Goal: Transaction & Acquisition: Purchase product/service

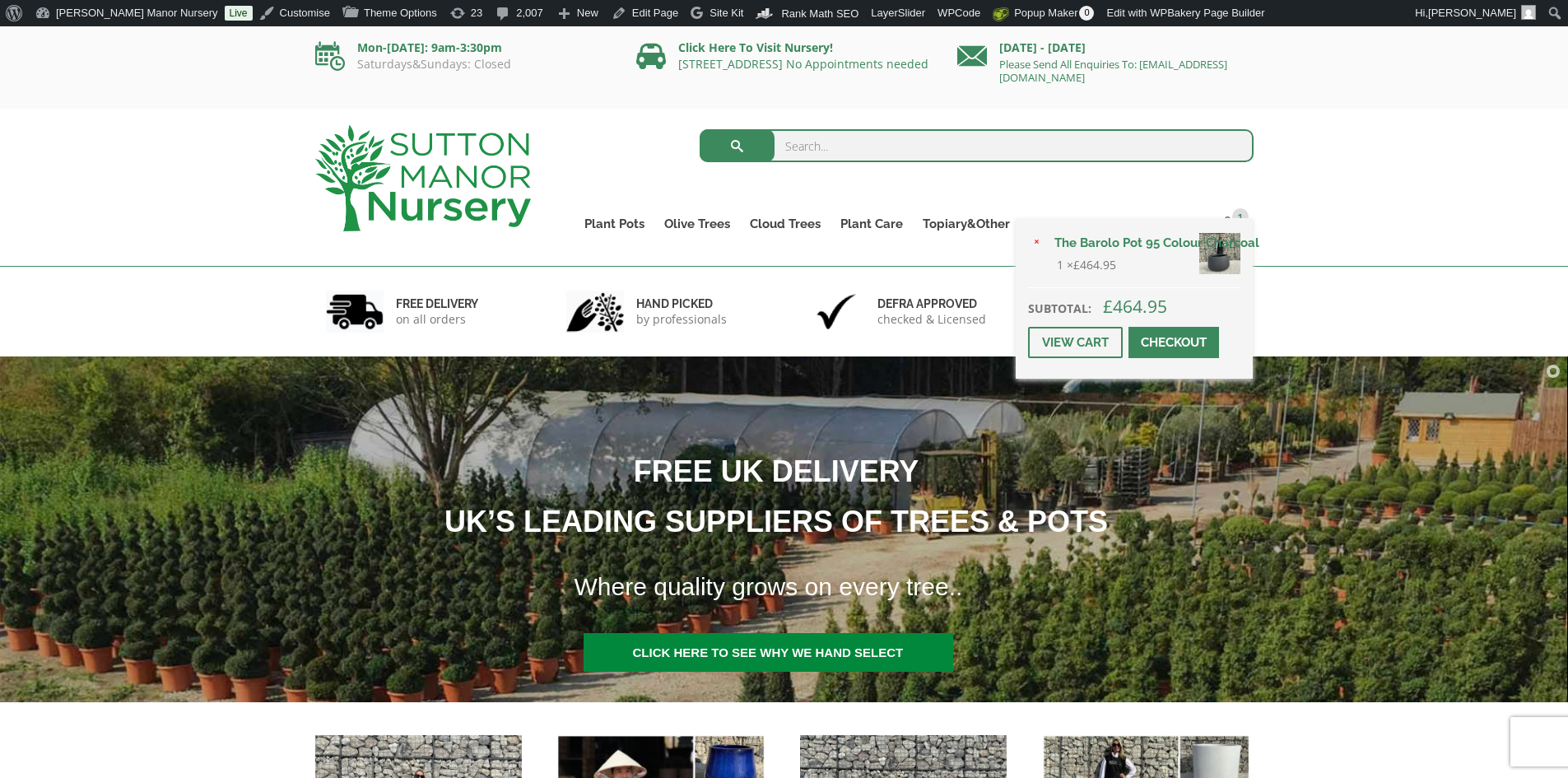
click at [1174, 342] on span at bounding box center [1174, 342] width 0 height 0
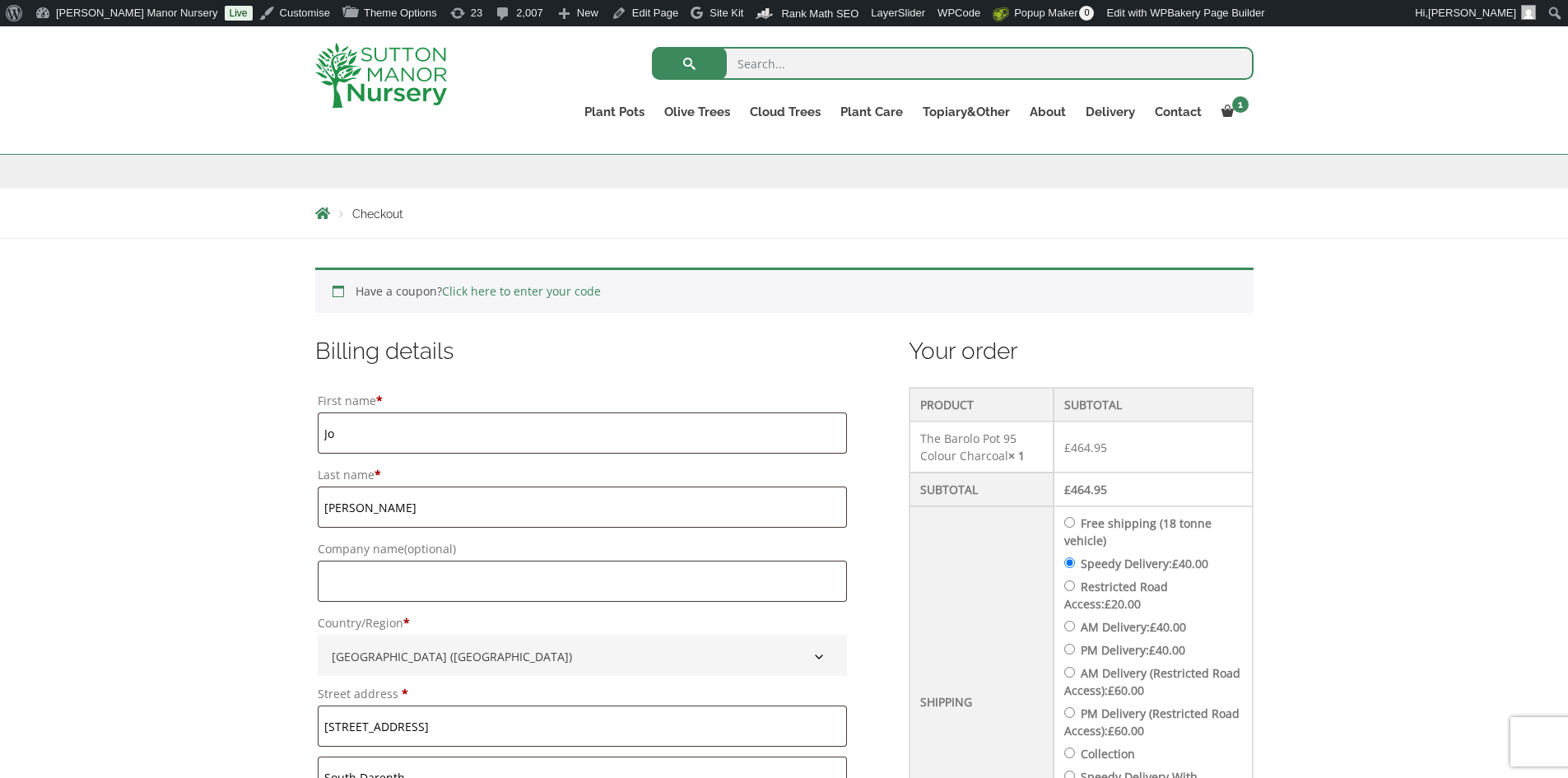
scroll to position [247, 0]
click at [1074, 518] on input "Free shipping (18 tonne vehicle)" at bounding box center [1070, 522] width 10 height 10
radio input "true"
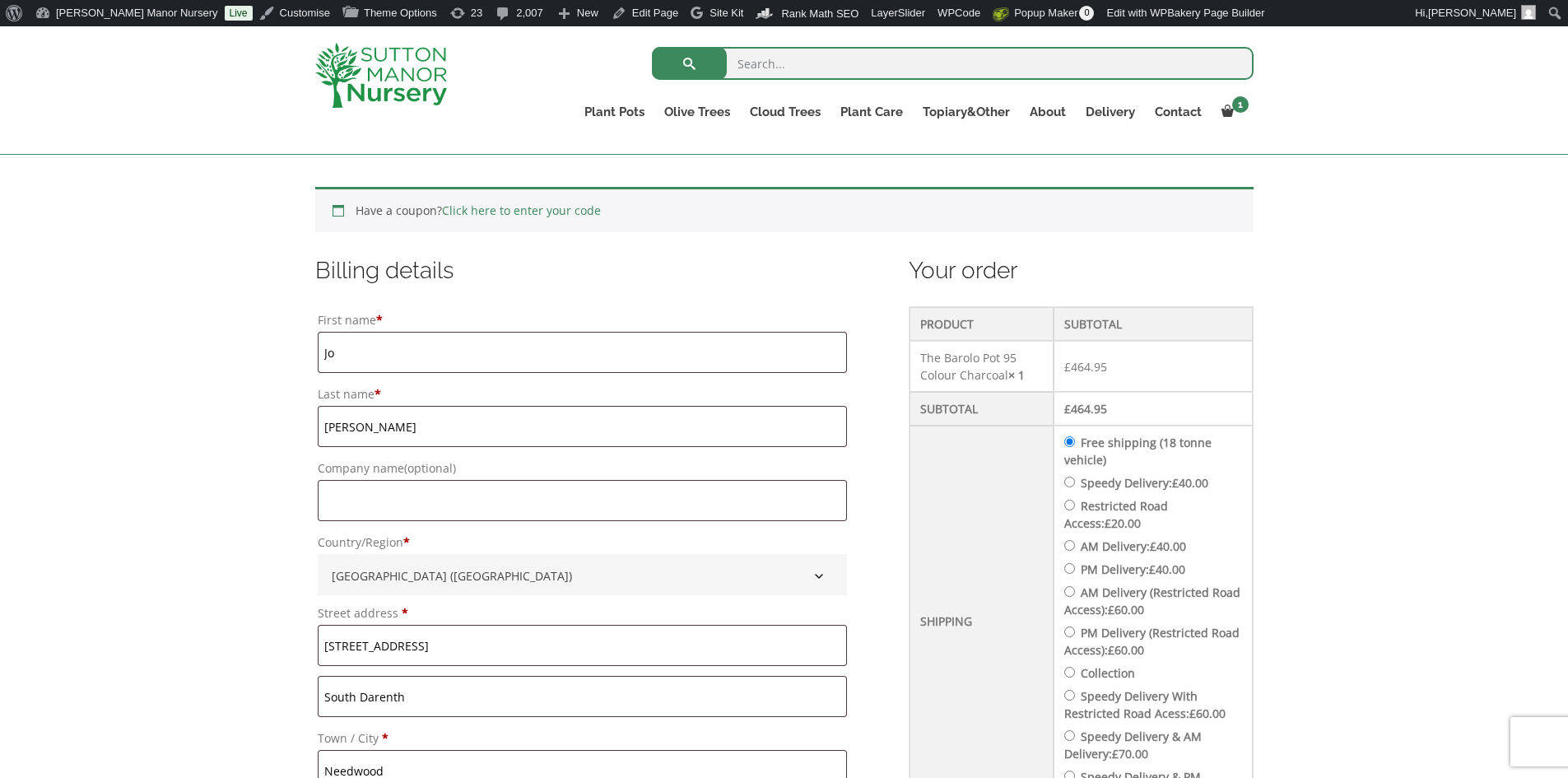
scroll to position [576, 0]
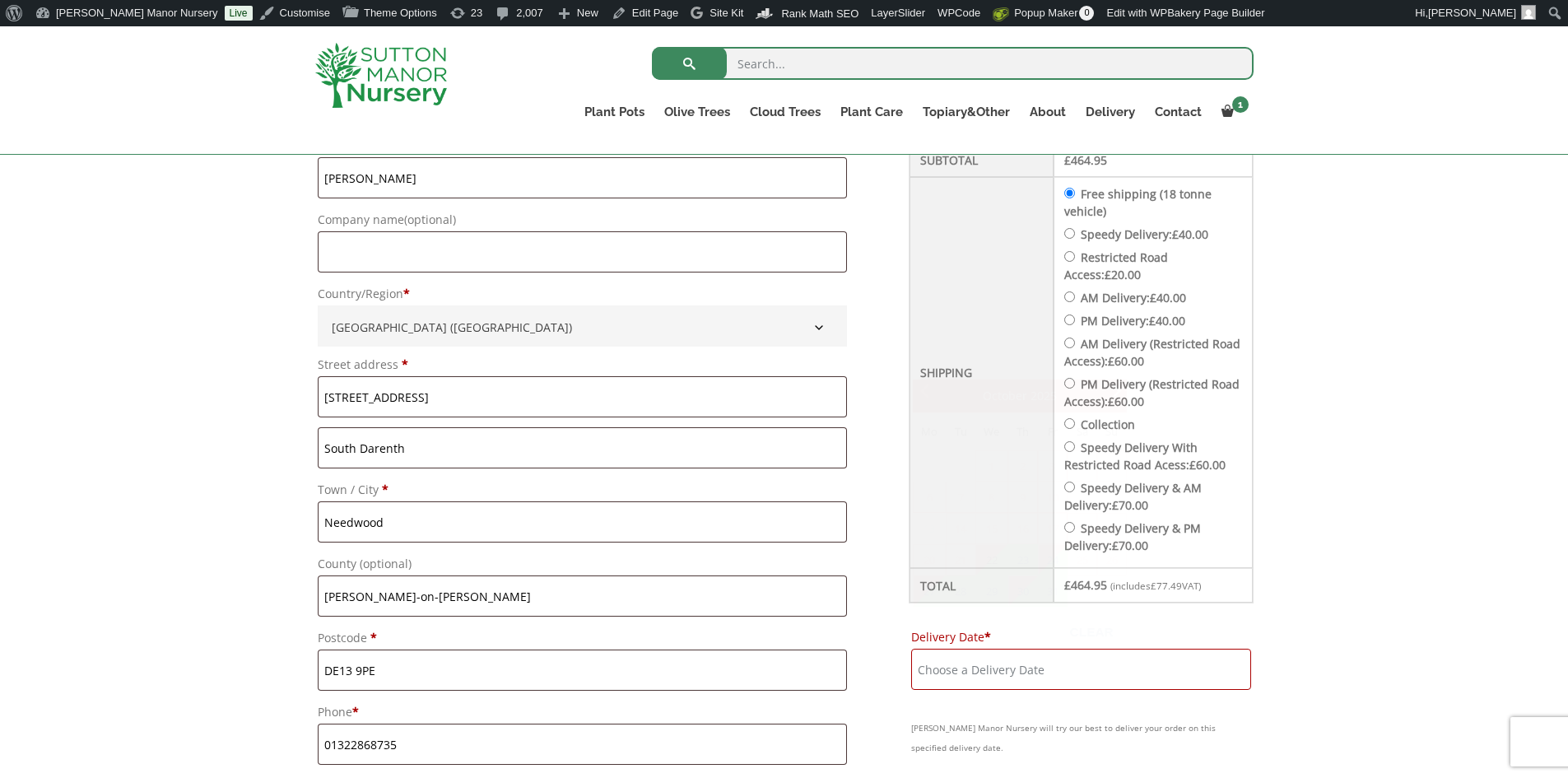
click at [1034, 660] on input "Delivery Date *" at bounding box center [1081, 669] width 340 height 41
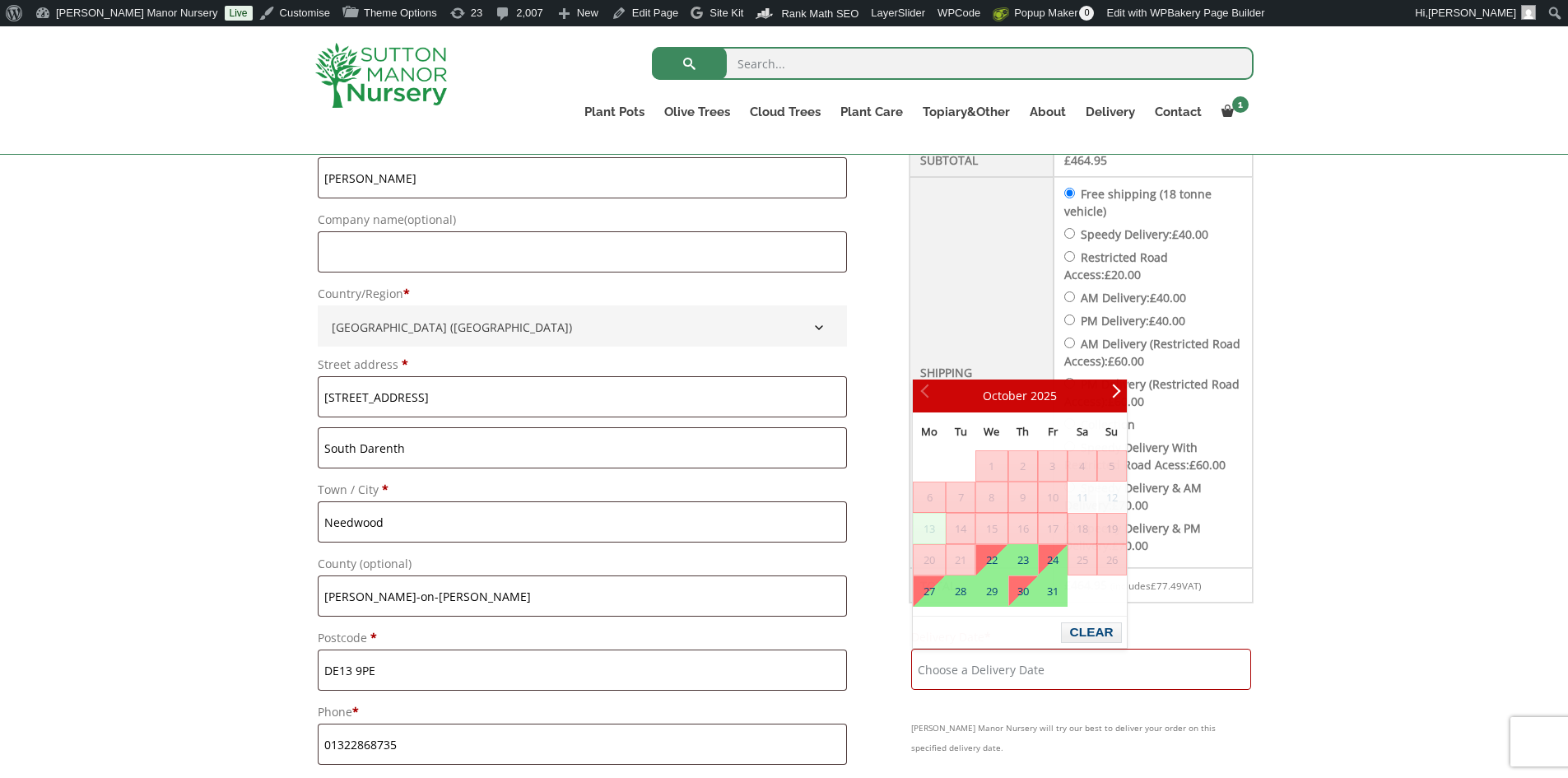
click at [1075, 234] on input "Speedy Delivery: £ 40.00" at bounding box center [1070, 233] width 10 height 10
radio input "true"
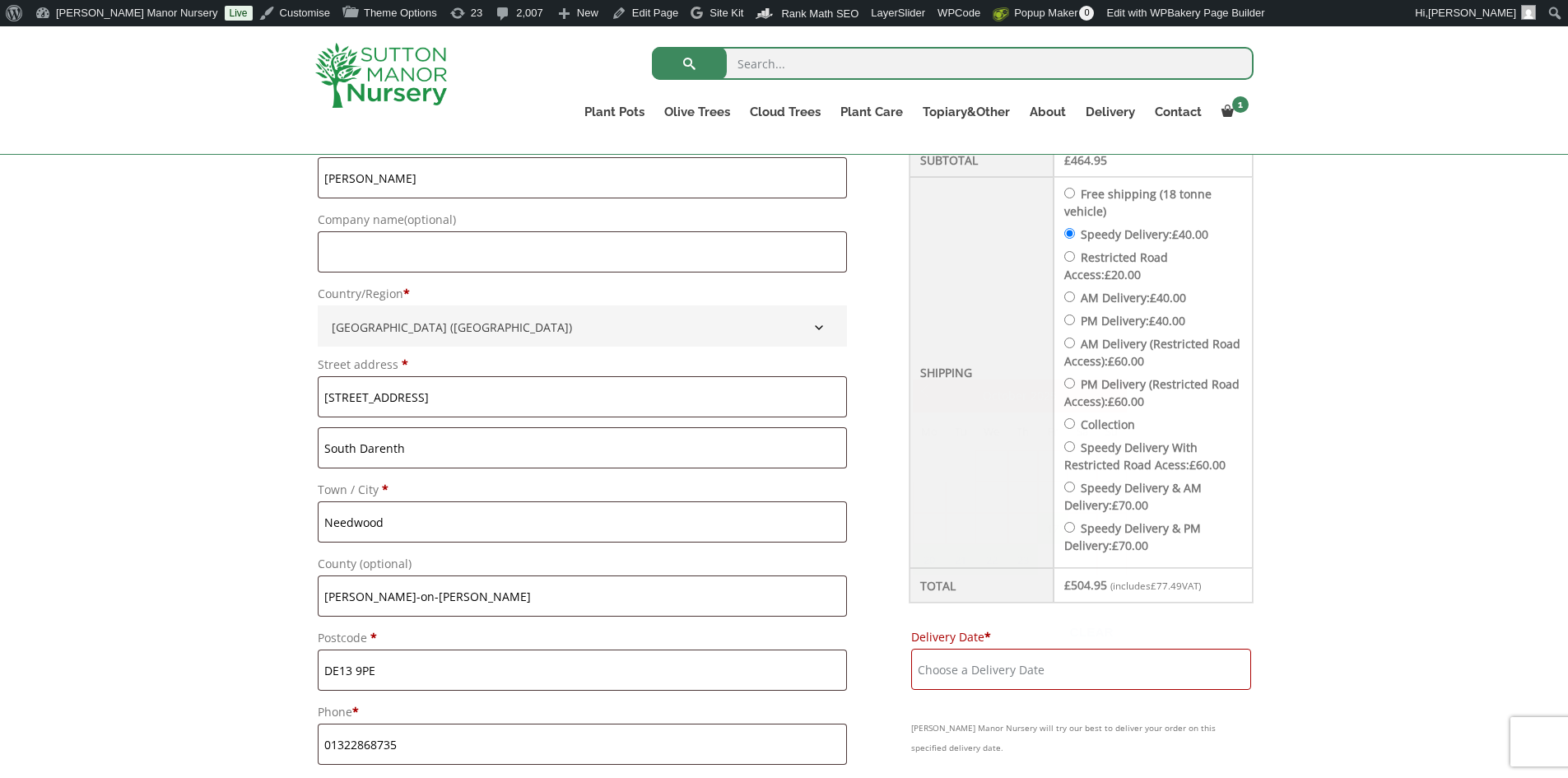
click at [1033, 676] on input "Delivery Date *" at bounding box center [1081, 669] width 340 height 41
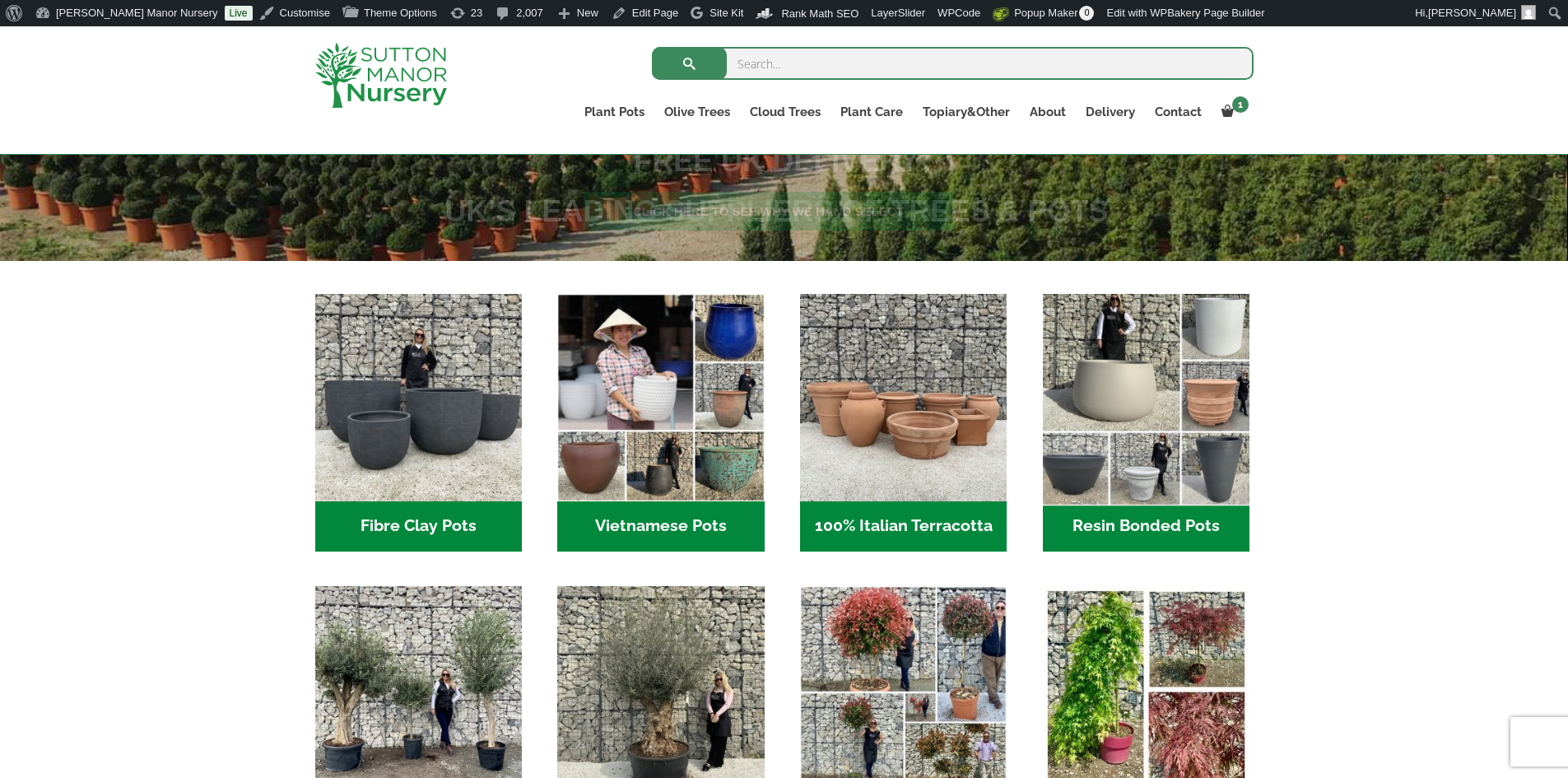
click at [1077, 388] on img "Visit product category Resin Bonded Pots" at bounding box center [1145, 397] width 217 height 217
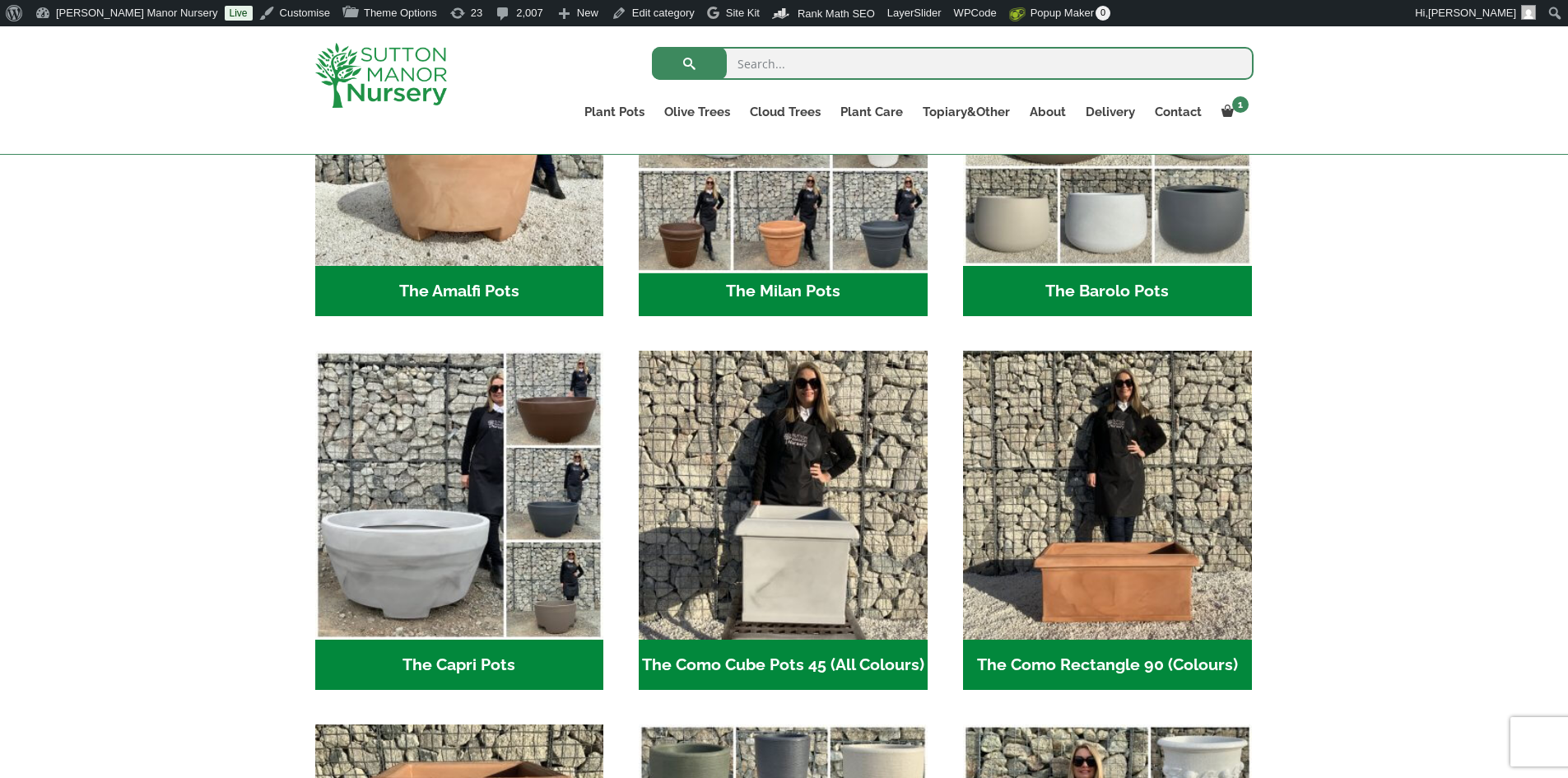
click at [862, 224] on img "Visit product category The Milan Pots" at bounding box center [784, 121] width 303 height 303
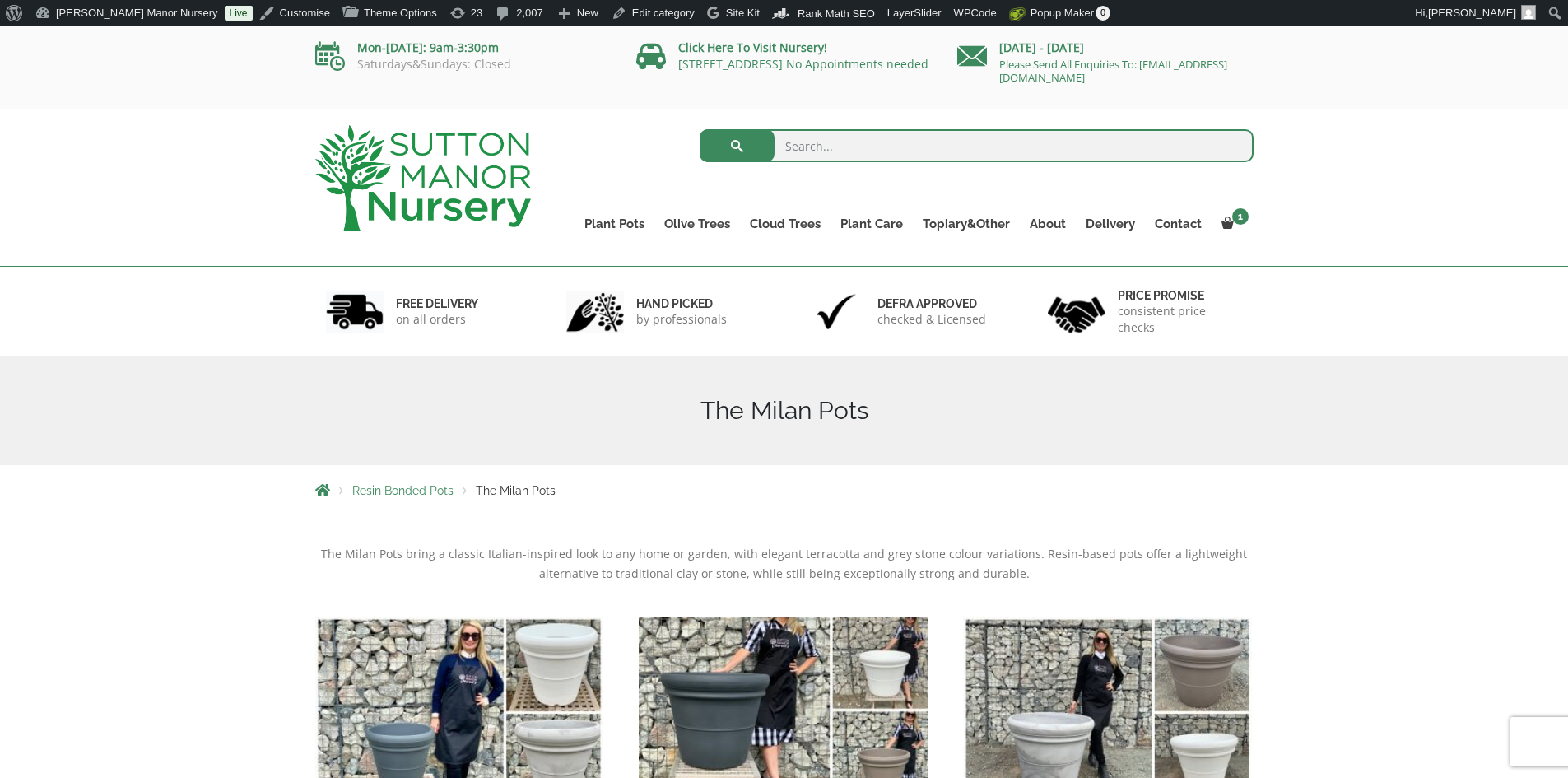
click at [815, 701] on img "Visit product category The Milan 65 Pots (All Colours)" at bounding box center [784, 760] width 303 height 303
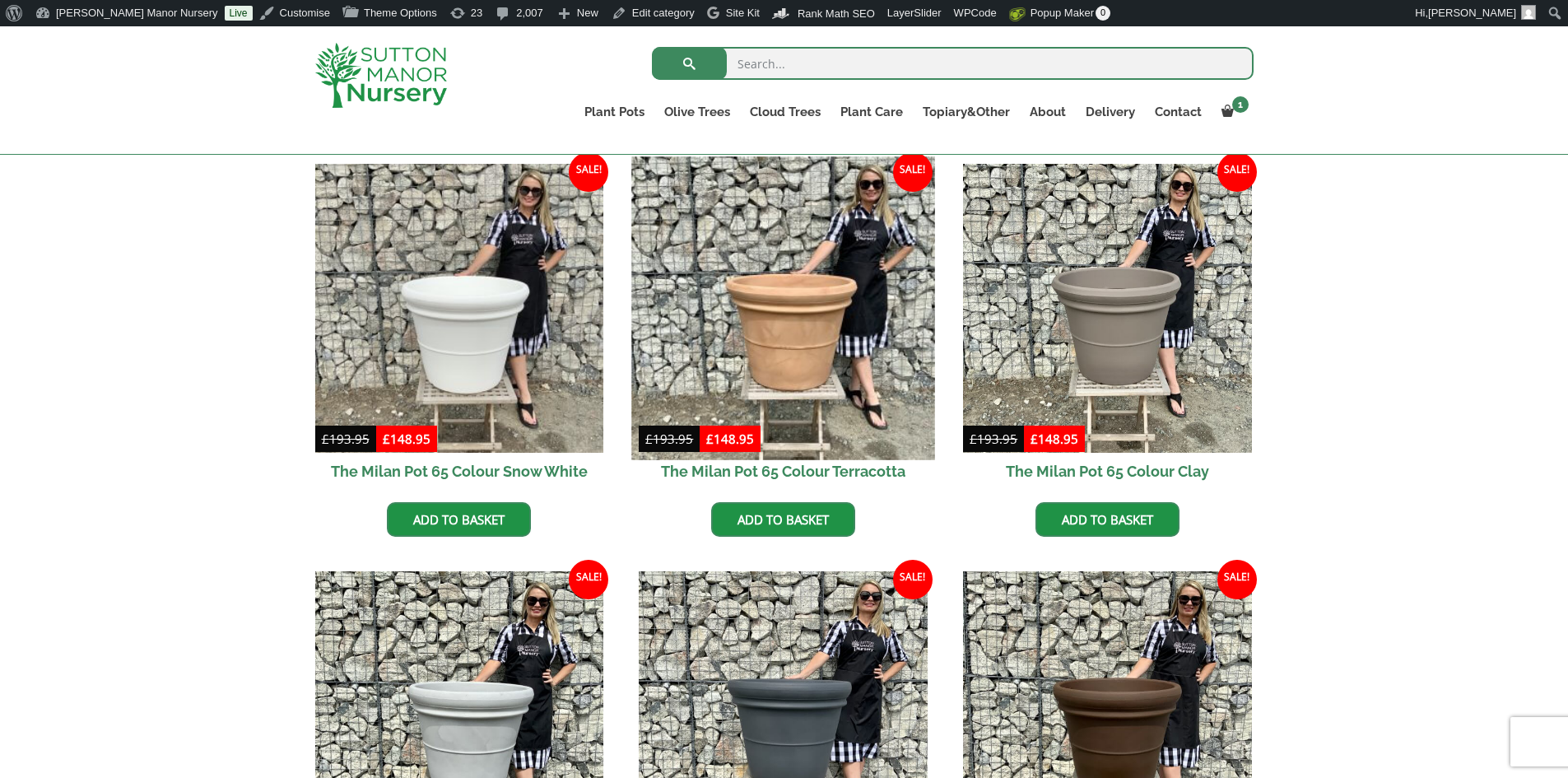
click at [854, 339] on img at bounding box center [784, 308] width 303 height 303
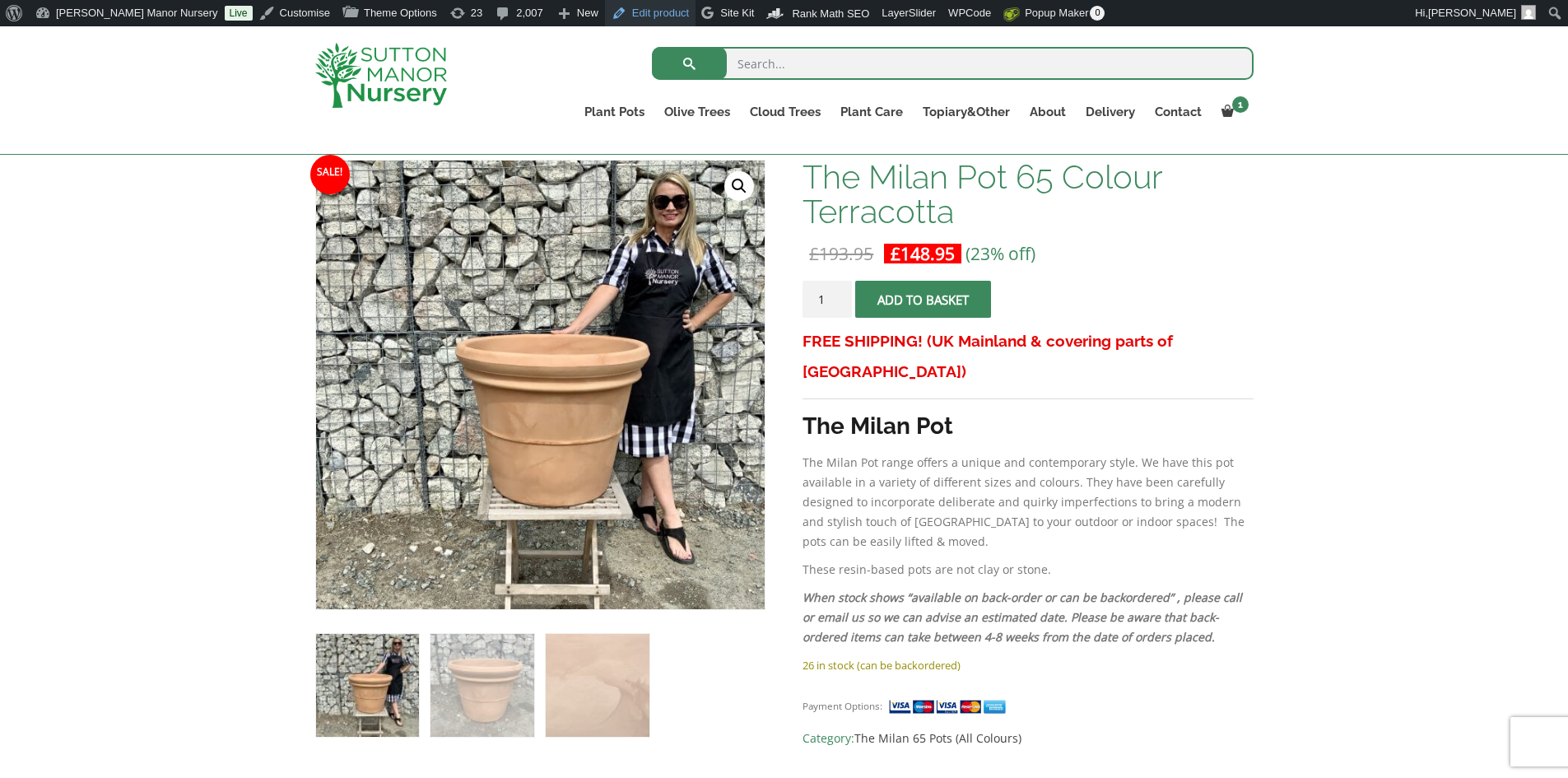
click at [605, 13] on link "Edit product" at bounding box center [650, 13] width 91 height 26
